Goal: Complete application form

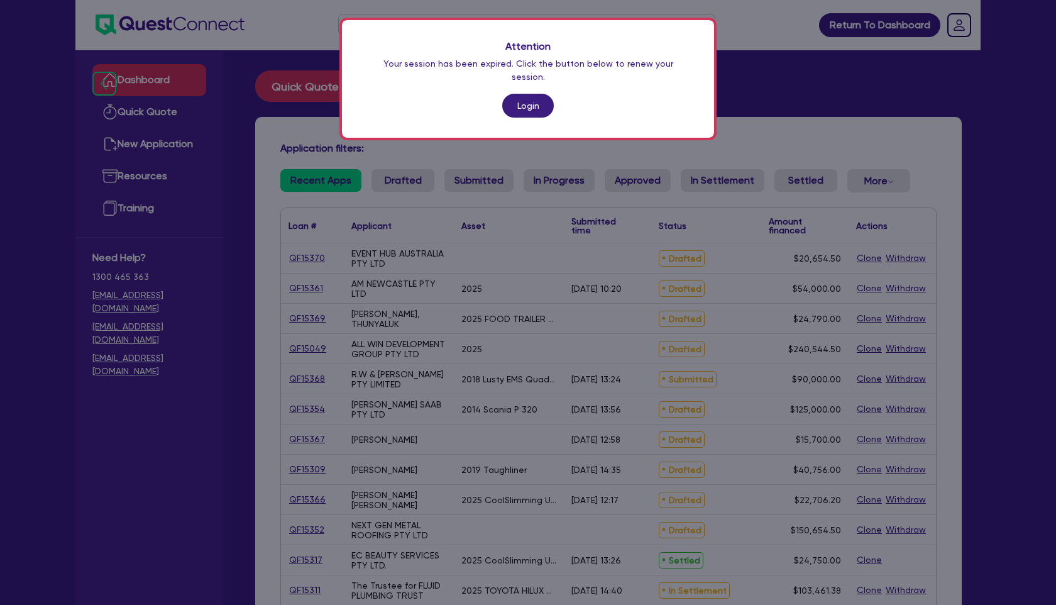
drag, startPoint x: 0, startPoint y: 0, endPoint x: 532, endPoint y: 73, distance: 536.8
click at [532, 73] on div "Attention Your session has been expired. Click the button below to renew your s…" at bounding box center [528, 79] width 372 height 118
click at [532, 94] on link "Login" at bounding box center [528, 106] width 52 height 24
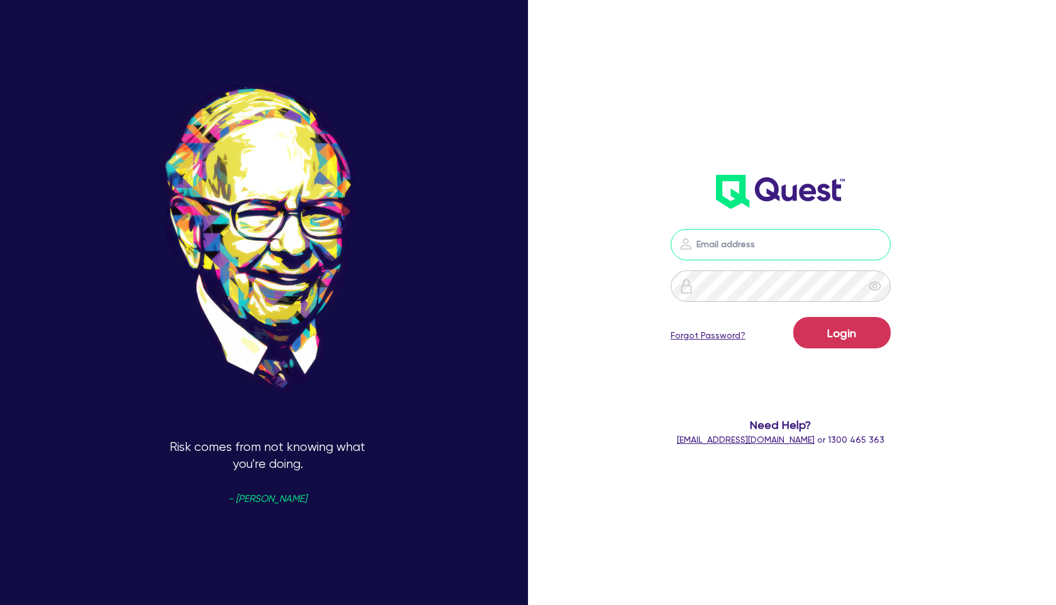
type input "[PERSON_NAME][EMAIL_ADDRESS][PERSON_NAME][DOMAIN_NAME]"
click at [824, 329] on button "Login" at bounding box center [841, 332] width 97 height 31
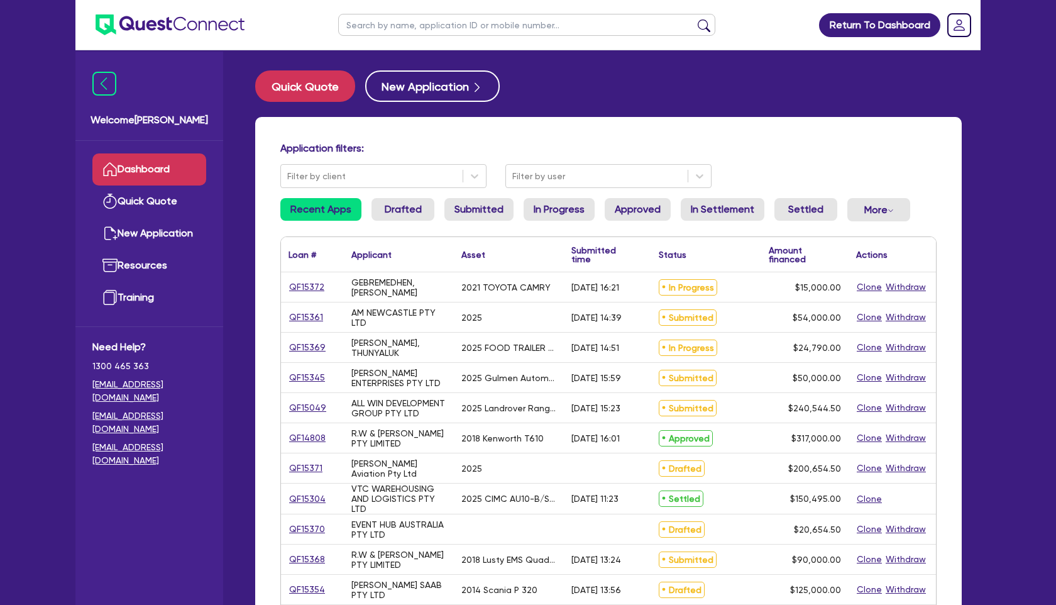
click at [389, 30] on input "text" at bounding box center [526, 25] width 377 height 22
type input "suda"
click at [694, 19] on button "submit" at bounding box center [704, 28] width 20 height 18
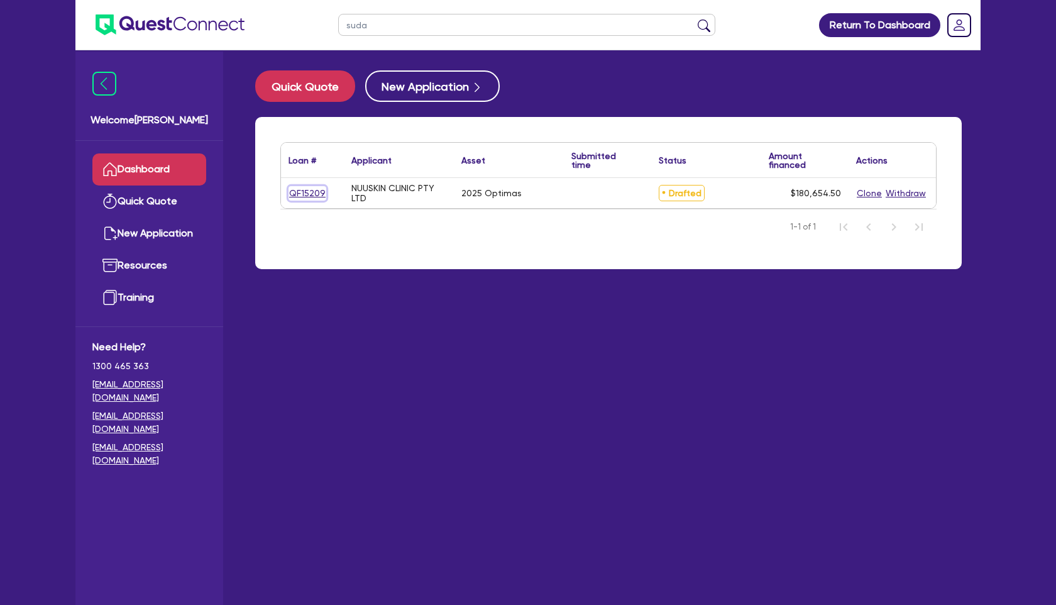
click at [313, 195] on link "QF15209" at bounding box center [308, 193] width 38 height 14
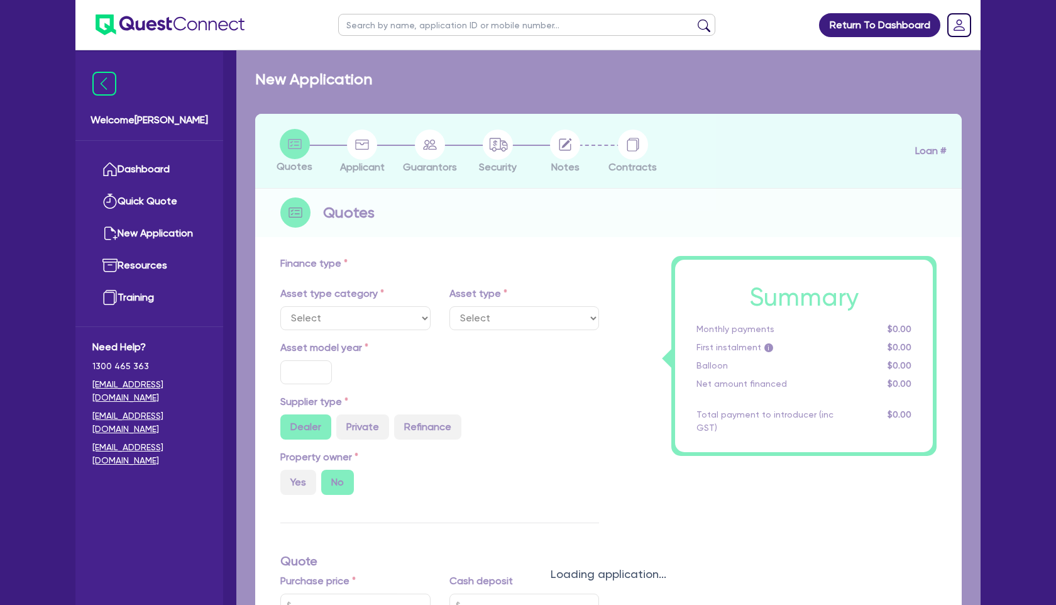
select select "TERTIARY_ASSETS"
type input "2025"
type input "180,000"
type input "5"
type input "9,032.73"
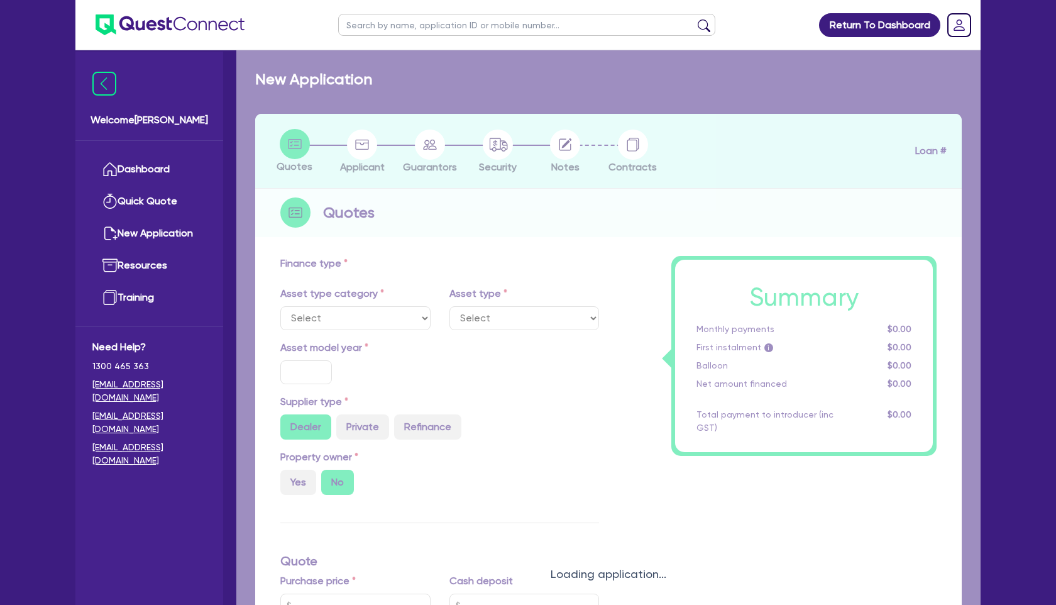
type input "10.5"
select select "BEAUTY_EQUIPMENT"
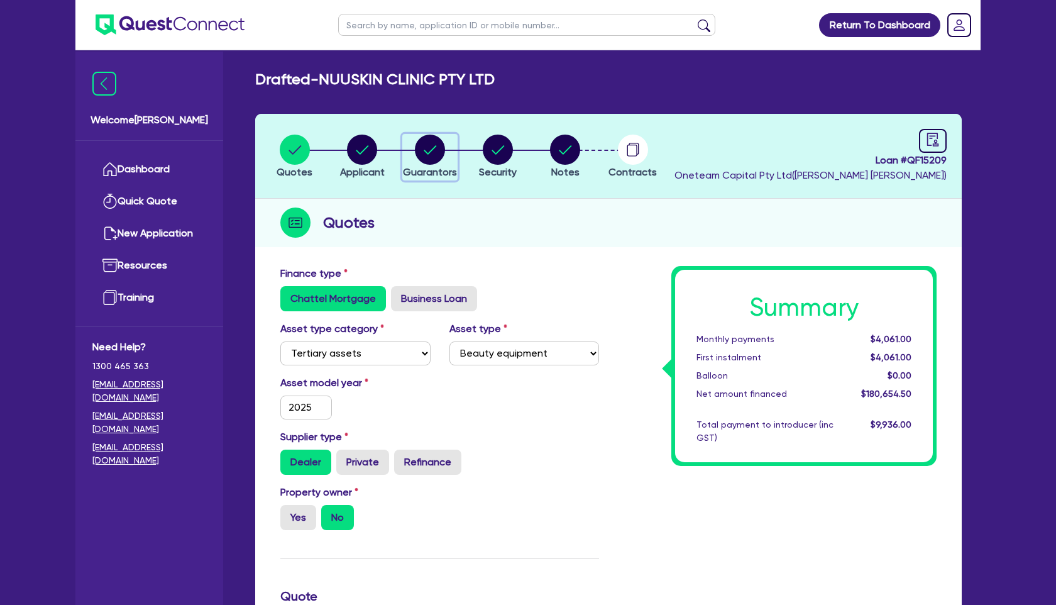
click at [431, 154] on circle "button" at bounding box center [430, 150] width 30 height 30
select select "MRS"
select select "[GEOGRAPHIC_DATA]"
select select "SINGLE"
select select "CASH"
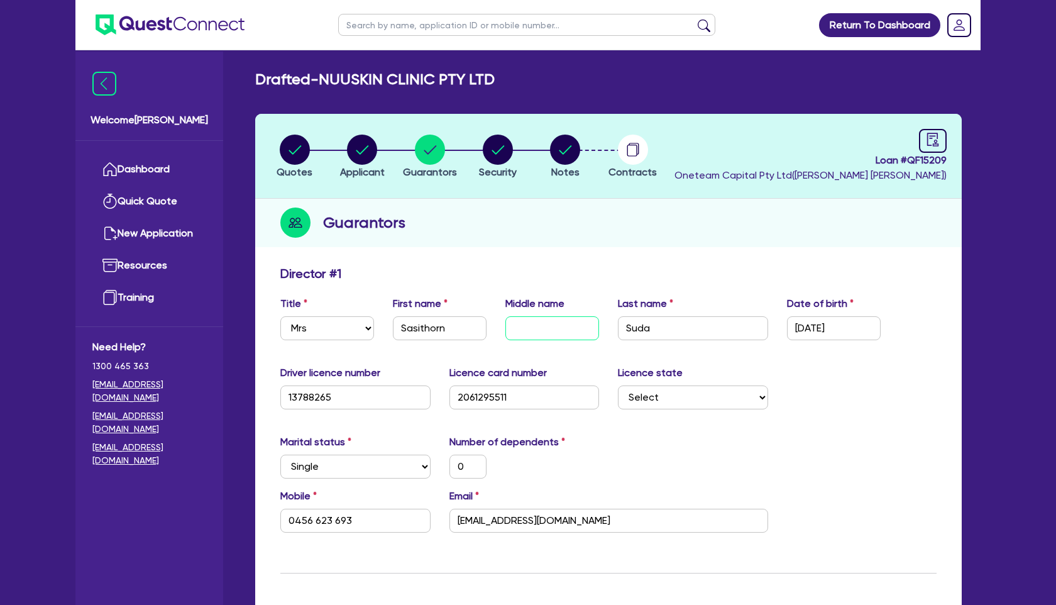
click at [561, 332] on input "text" at bounding box center [552, 328] width 94 height 24
click at [372, 158] on circle "button" at bounding box center [362, 150] width 30 height 30
select select "COMPANY"
select select "HEALTH_BEAUTY"
select select "HAIR_BEAUTY_SALONS"
